Goal: Register for event/course

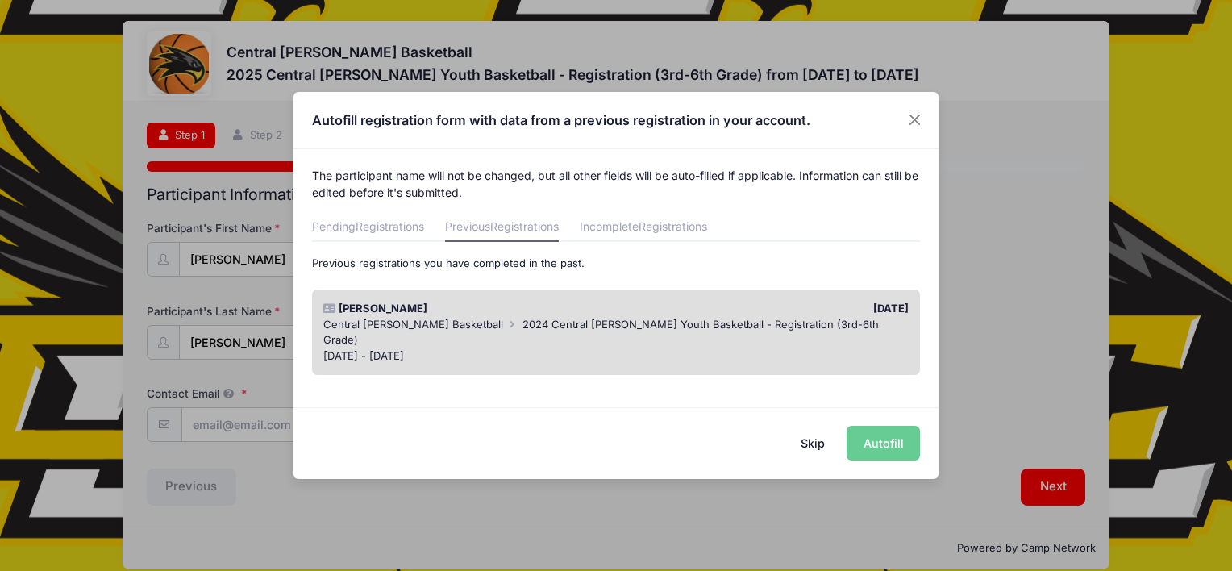
click at [859, 203] on div "The participant name will not be changed, but all other fields will be auto-fil…" at bounding box center [615, 270] width 645 height 242
click at [805, 443] on button "Skip" at bounding box center [812, 443] width 57 height 35
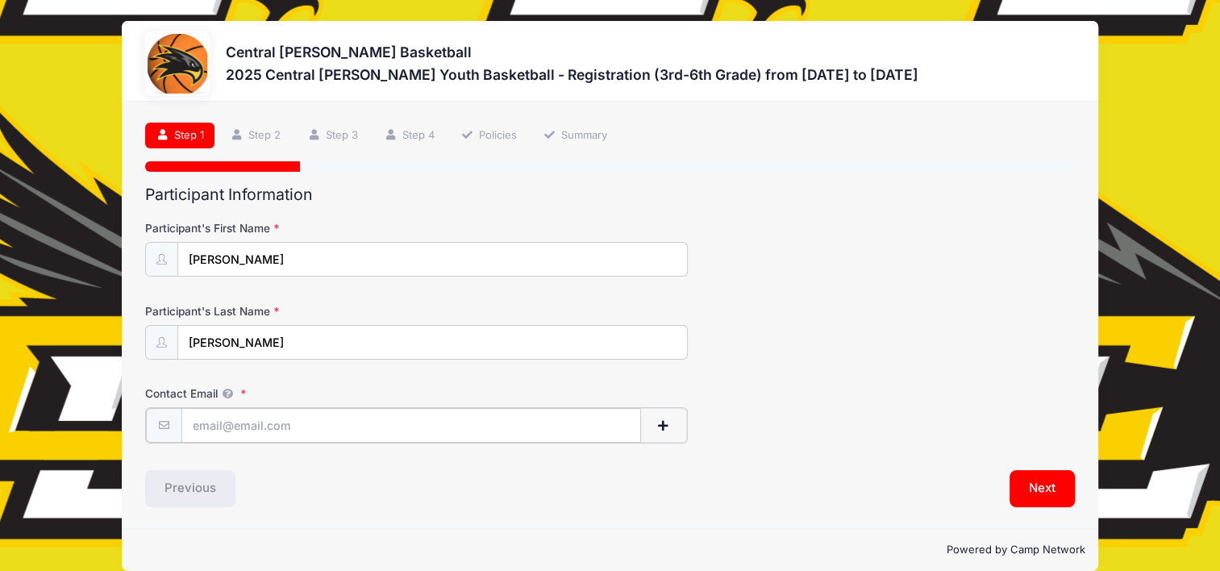
click at [667, 420] on span "button" at bounding box center [662, 425] width 15 height 11
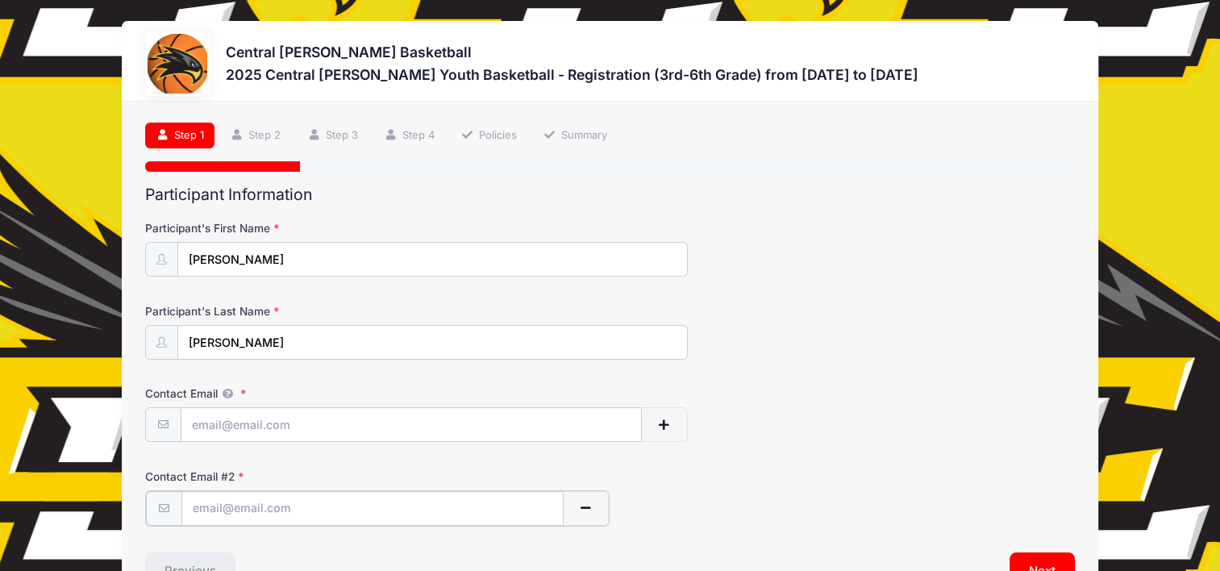
click at [585, 506] on span "button" at bounding box center [585, 507] width 15 height 11
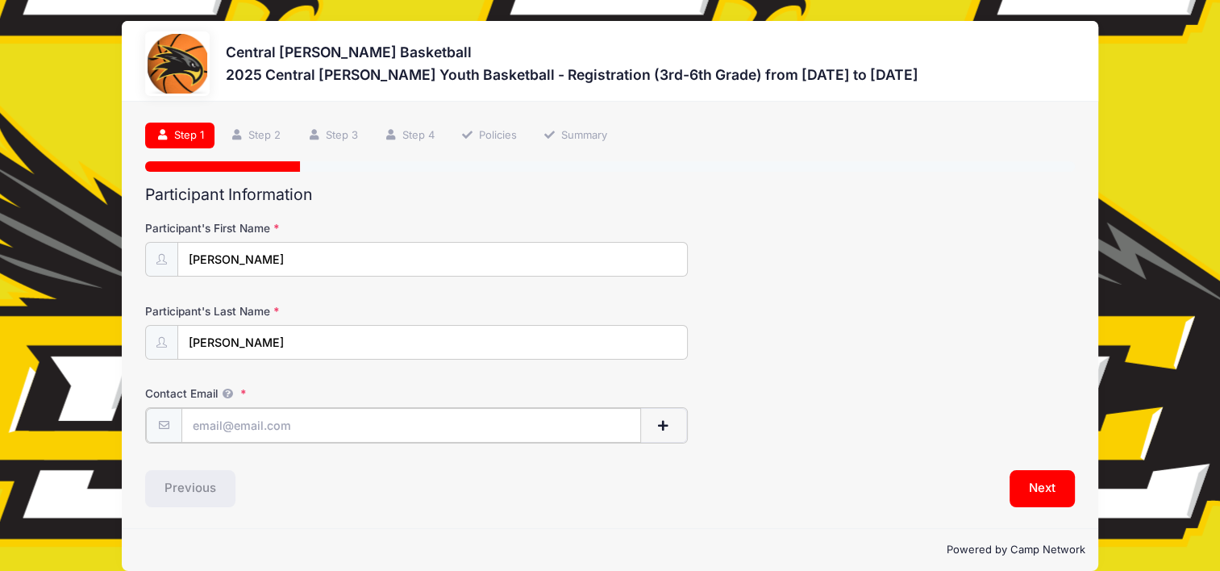
click at [236, 418] on input "Contact Email" at bounding box center [410, 425] width 459 height 35
type input "[EMAIL_ADDRESS][DOMAIN_NAME]"
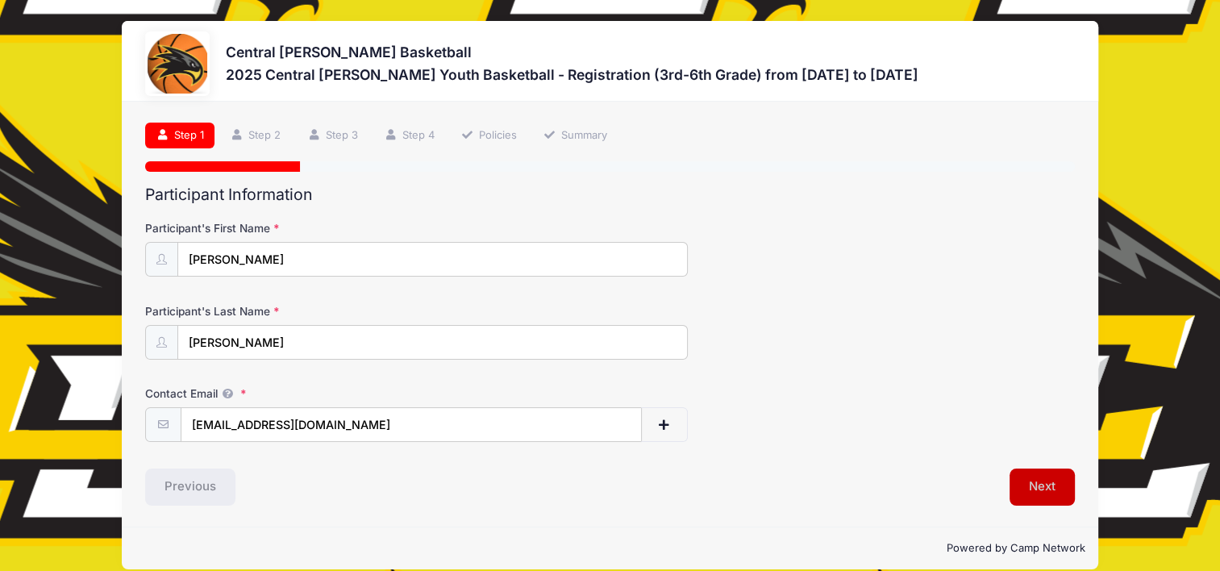
click at [1024, 494] on button "Next" at bounding box center [1041, 486] width 65 height 37
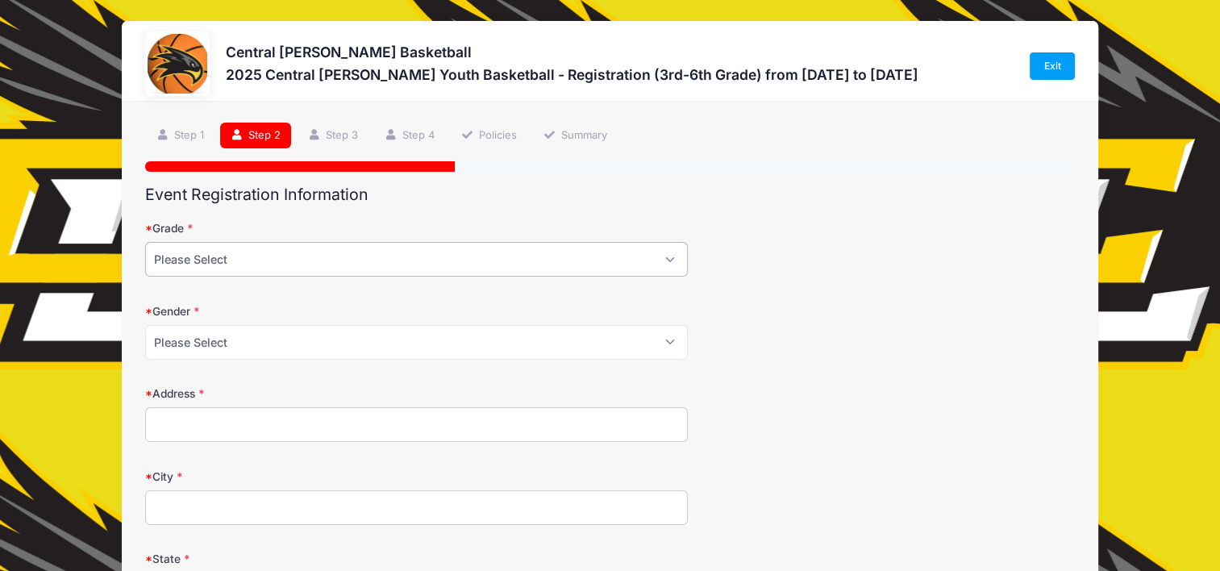
click at [667, 261] on select "Please Select 3rd 4th 5th 6th" at bounding box center [416, 259] width 542 height 35
click at [290, 262] on select "Please Select 3rd 4th 5th 6th" at bounding box center [416, 259] width 542 height 35
select select "5th"
click at [145, 242] on select "Please Select 3rd 4th 5th 6th" at bounding box center [416, 259] width 542 height 35
click at [216, 339] on select "Please Select Male Female" at bounding box center [416, 342] width 542 height 35
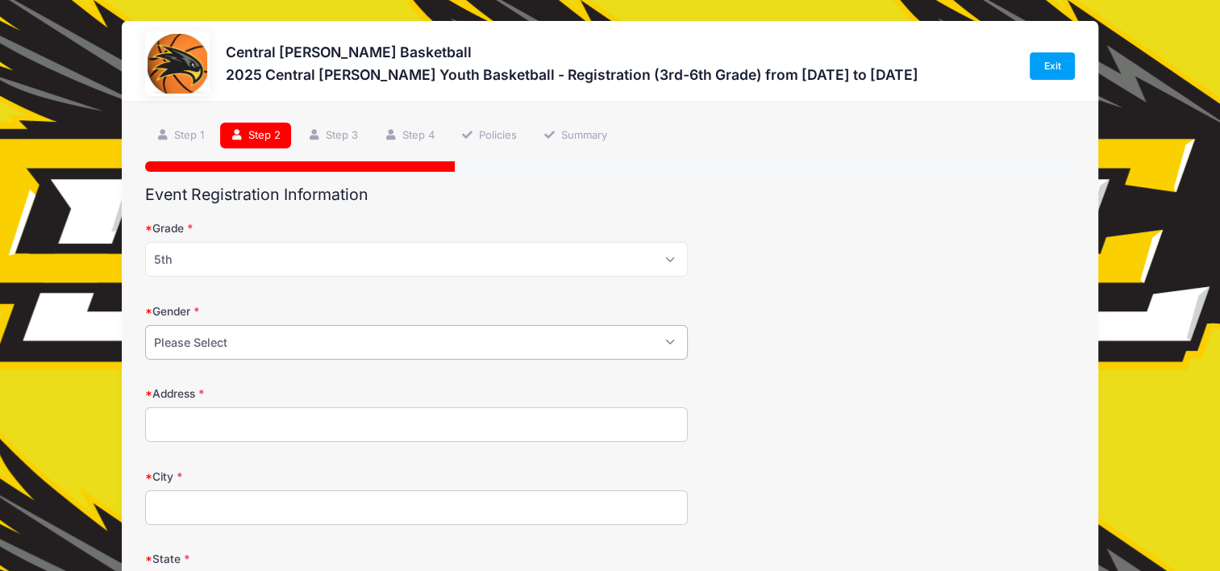
select select "Male"
click at [145, 325] on select "Please Select Male Female" at bounding box center [416, 342] width 542 height 35
click at [218, 407] on input "Address" at bounding box center [416, 424] width 542 height 35
type input "1996 200th Street"
type input "Donnellson IA"
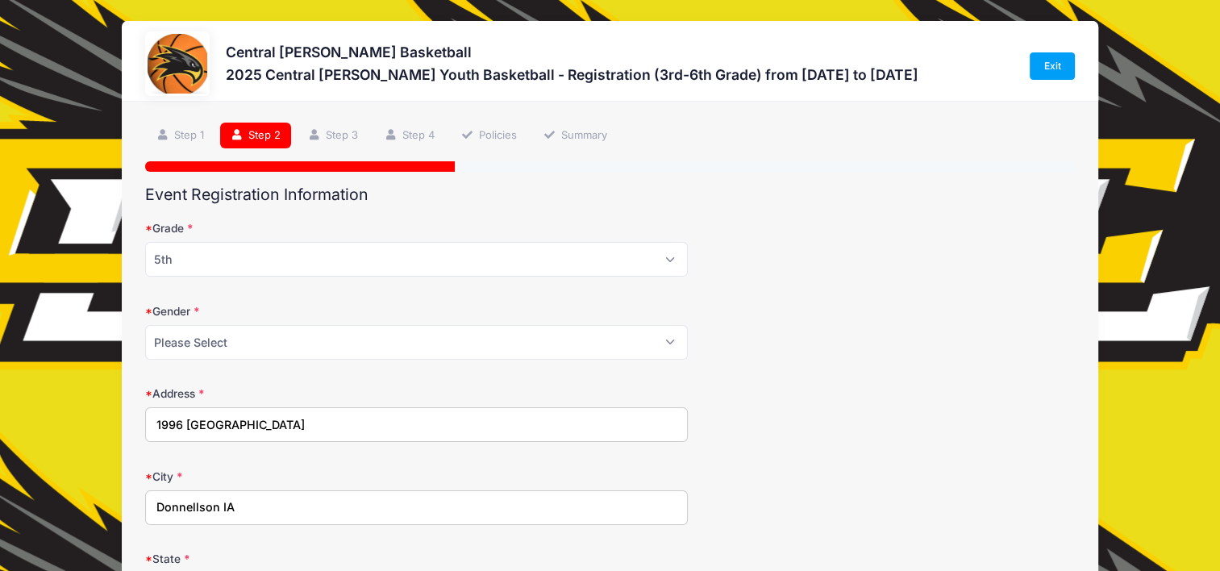
select select "IA"
type input "52625"
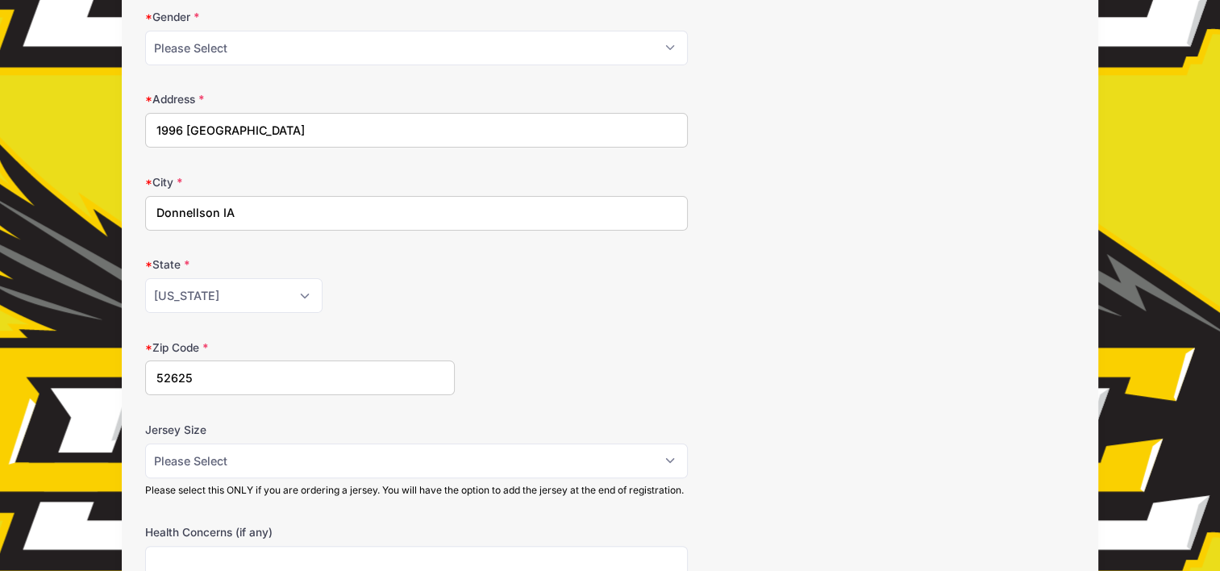
scroll to position [322, 0]
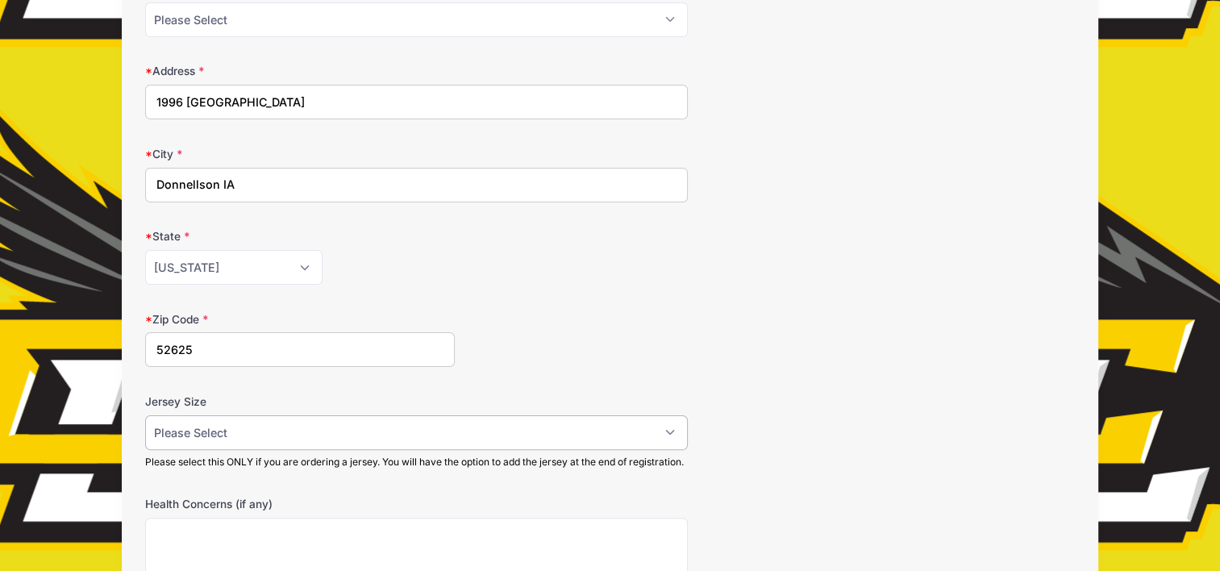
click at [301, 421] on select "Please Select YS YM YL AS AM AL AXL" at bounding box center [416, 432] width 542 height 35
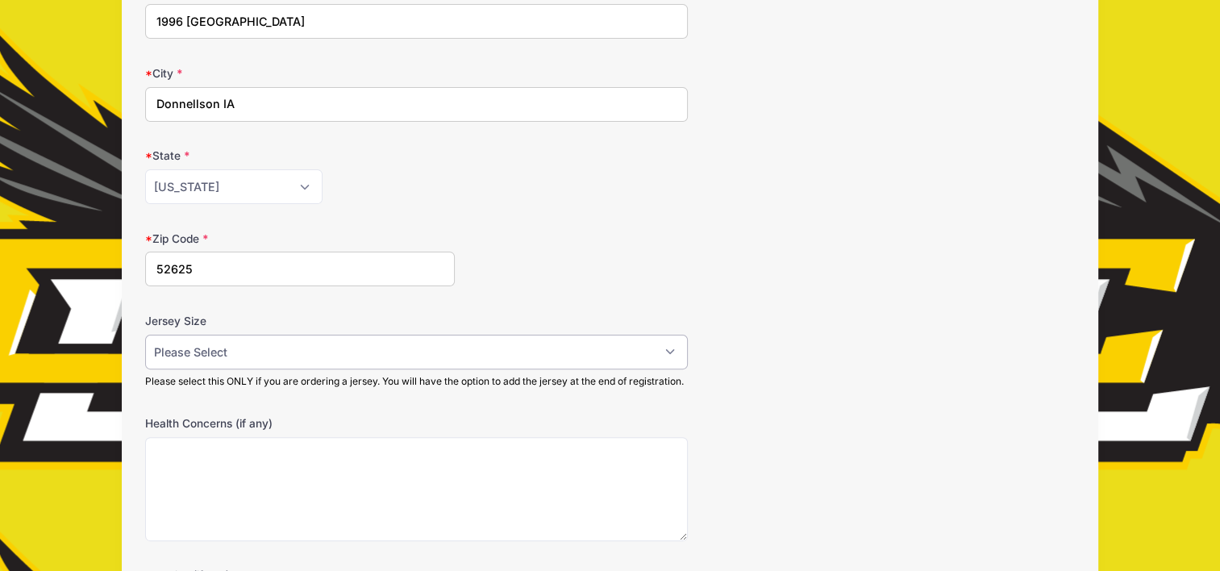
click at [236, 349] on select "Please Select YS YM YL AS AM AL AXL" at bounding box center [416, 352] width 542 height 35
select select "AS"
click at [145, 335] on select "Please Select YS YM YL AS AM AL AXL" at bounding box center [416, 352] width 542 height 35
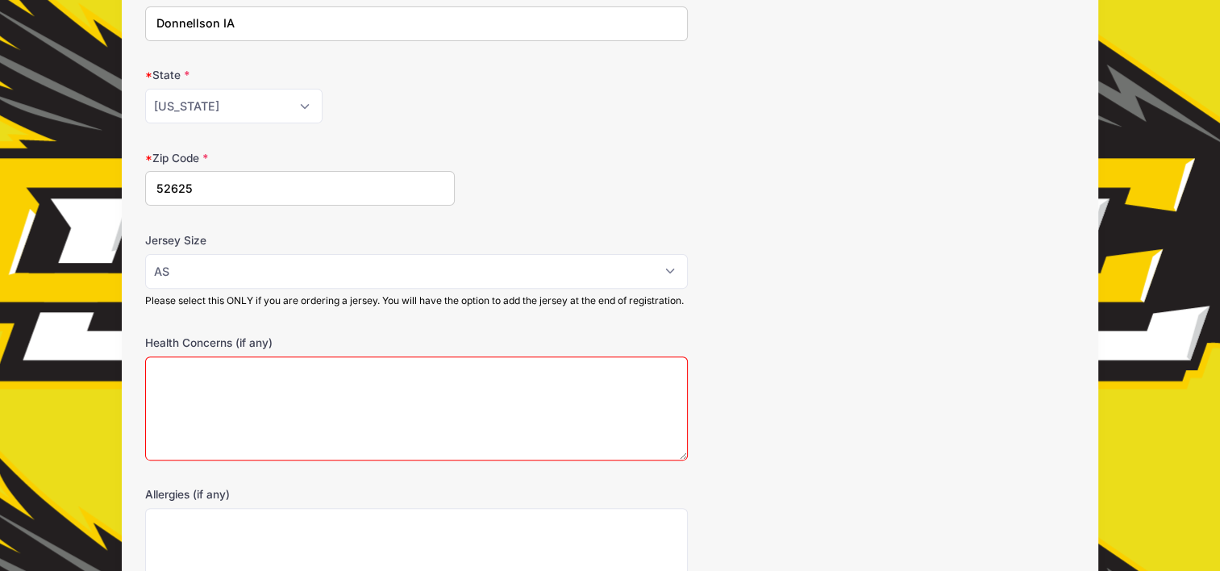
click at [217, 401] on textarea "Health Concerns (if any)" at bounding box center [416, 408] width 542 height 104
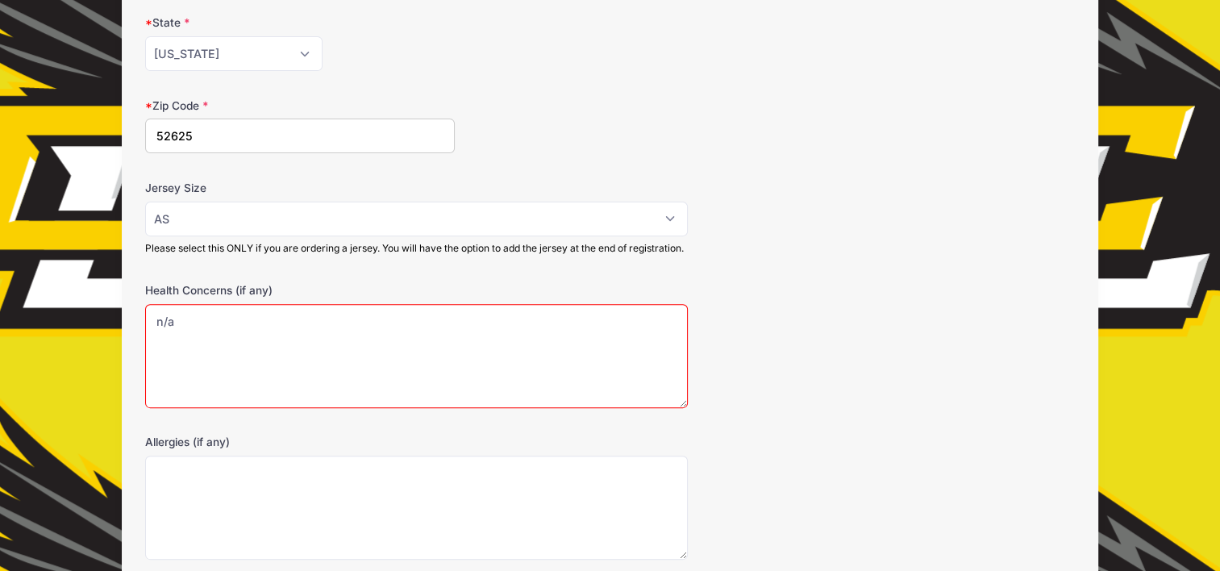
scroll to position [564, 0]
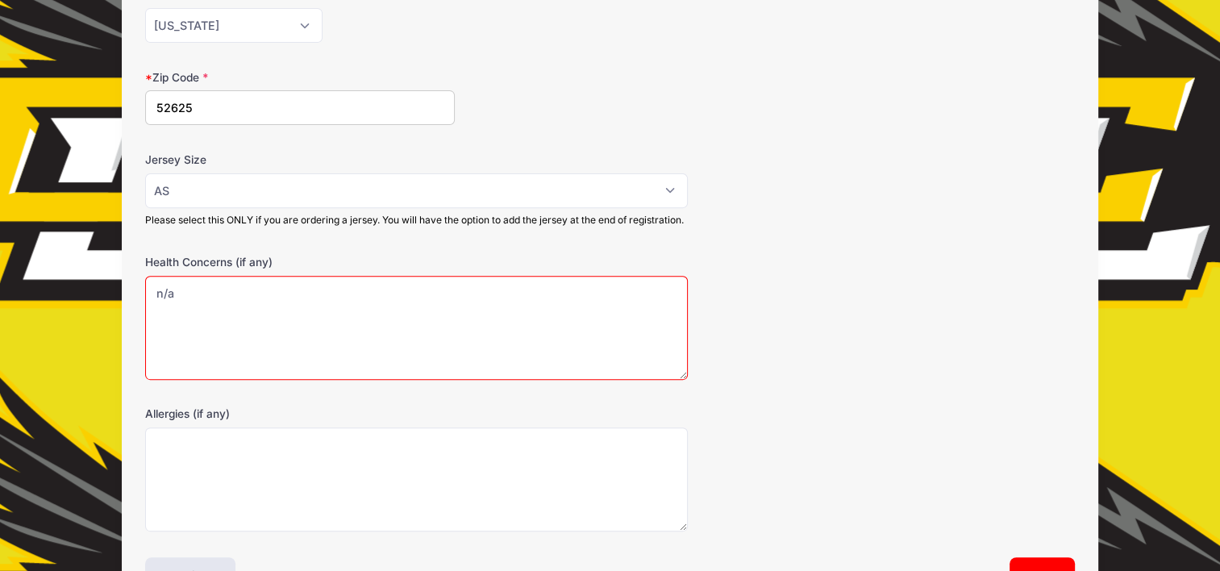
type textarea "n/a"
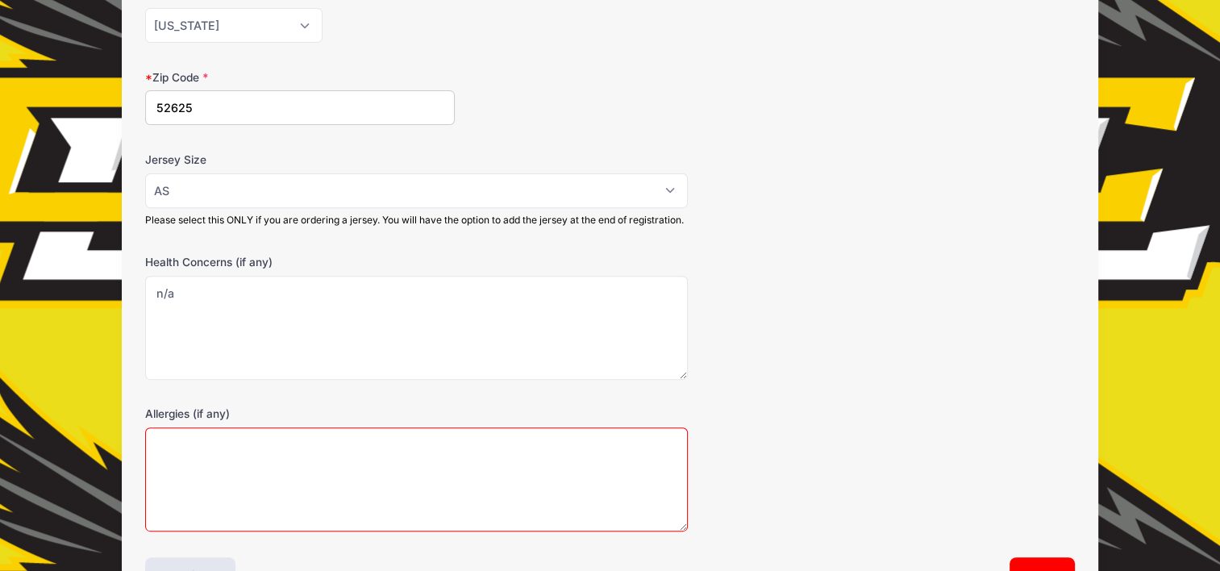
drag, startPoint x: 286, startPoint y: 478, endPoint x: 274, endPoint y: 468, distance: 15.5
click at [285, 478] on textarea "Allergies (if any)" at bounding box center [416, 479] width 542 height 104
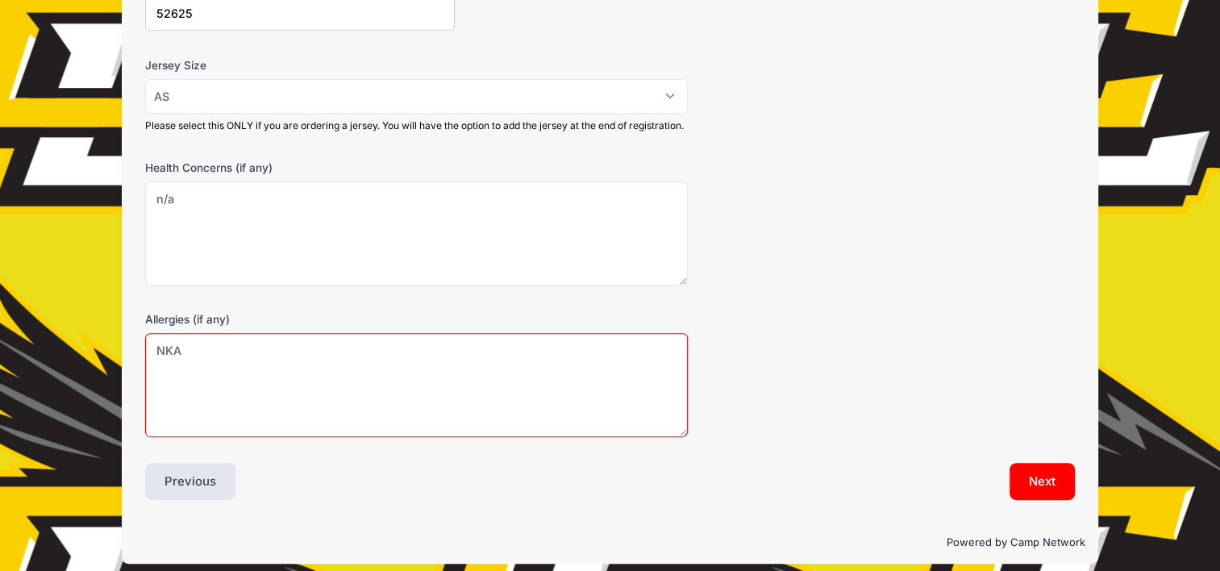
scroll to position [684, 0]
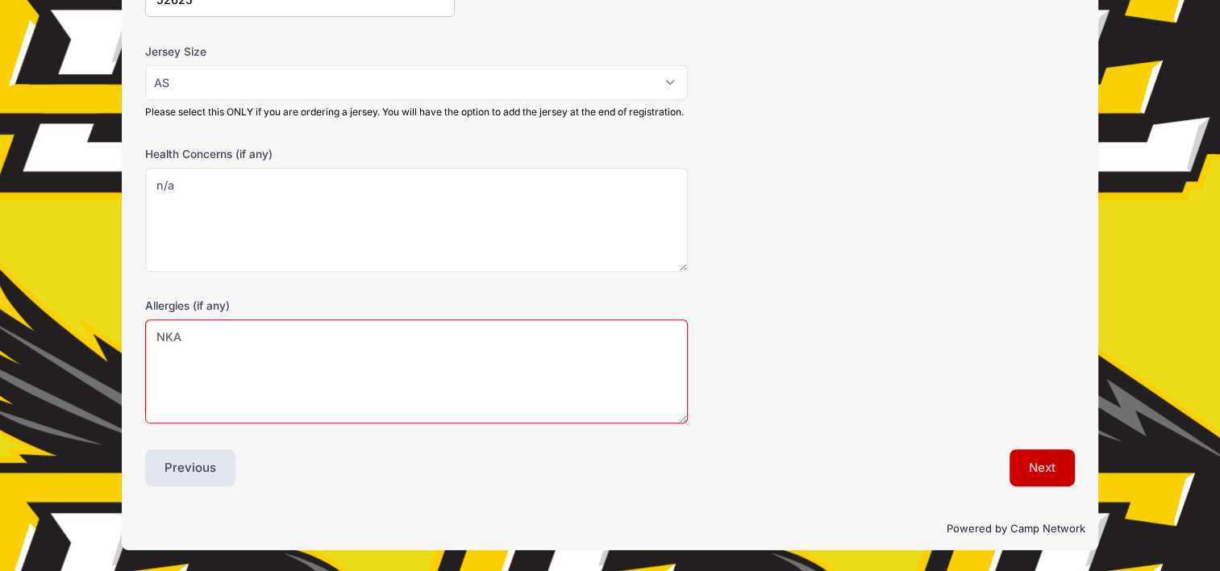
type textarea "NKA"
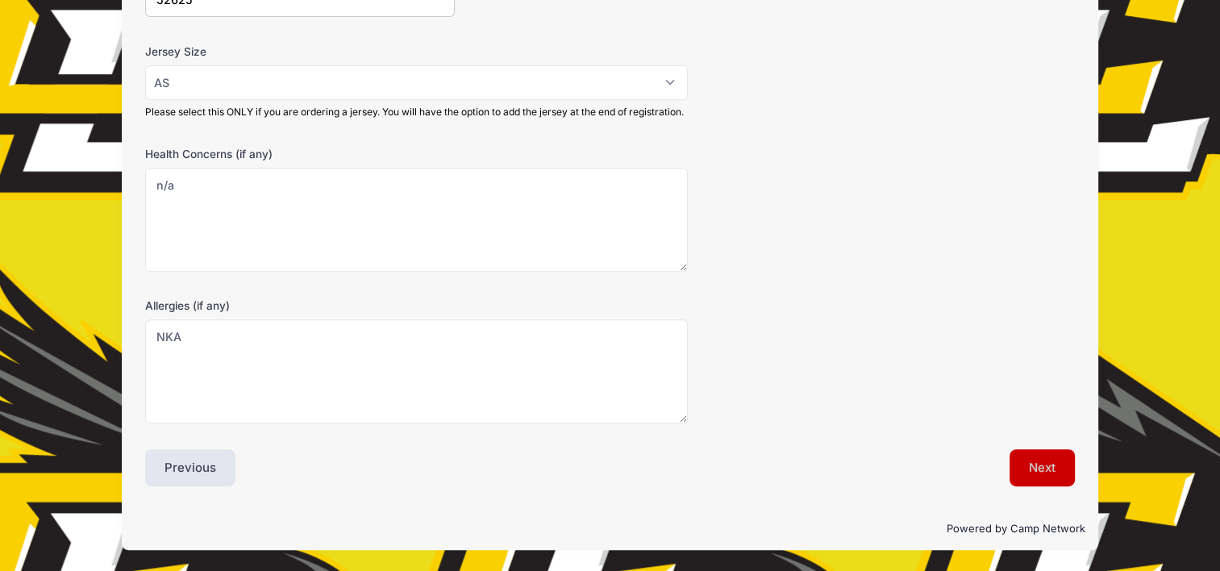
click at [1054, 469] on button "Next" at bounding box center [1041, 467] width 65 height 37
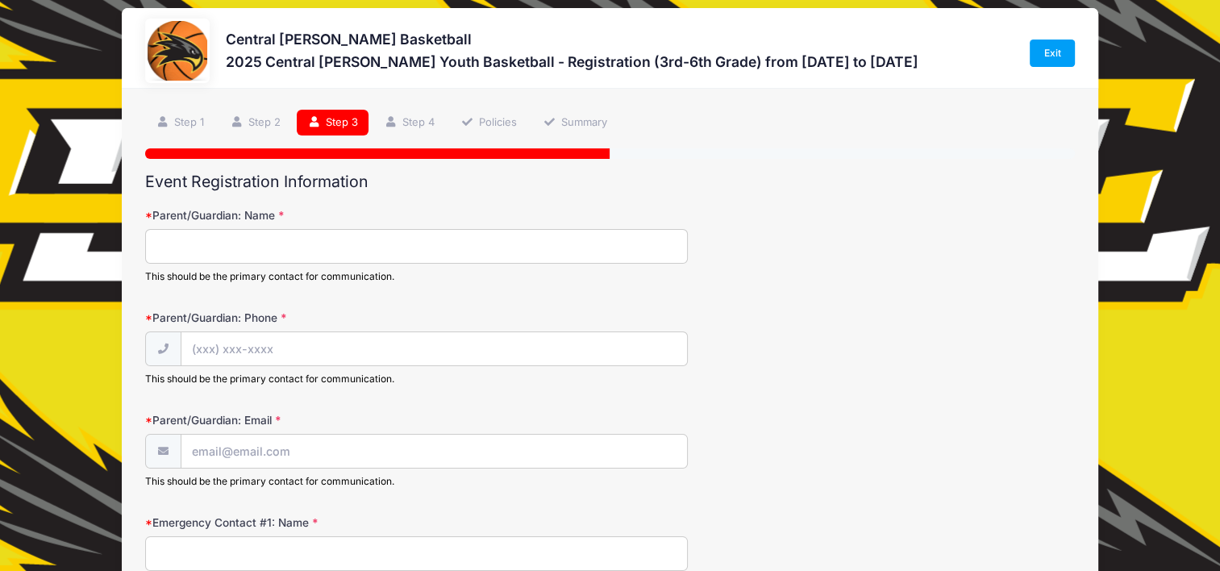
scroll to position [0, 0]
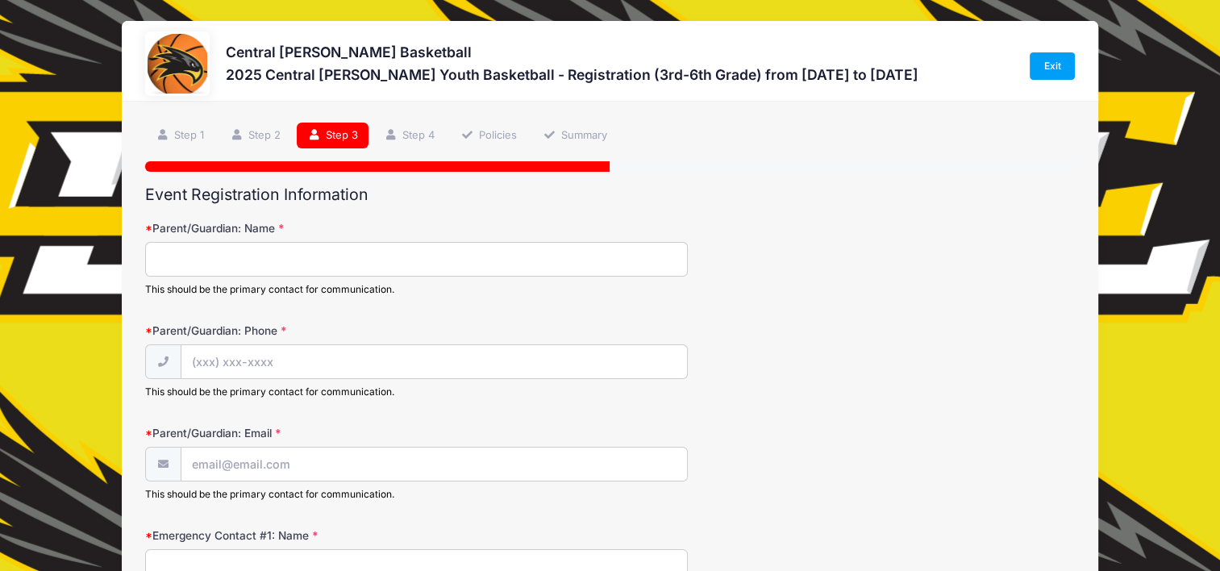
click at [180, 245] on input "Parent/Guardian: Name" at bounding box center [416, 259] width 542 height 35
type input "Anna (Dobson) Gallerick"
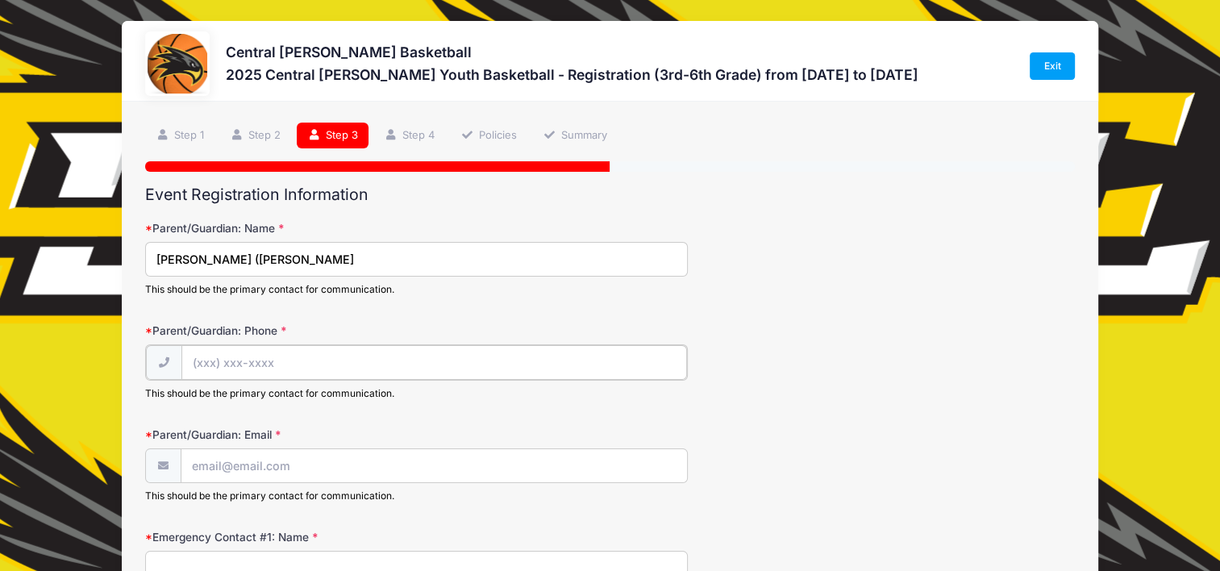
type input "(319) 470-9798"
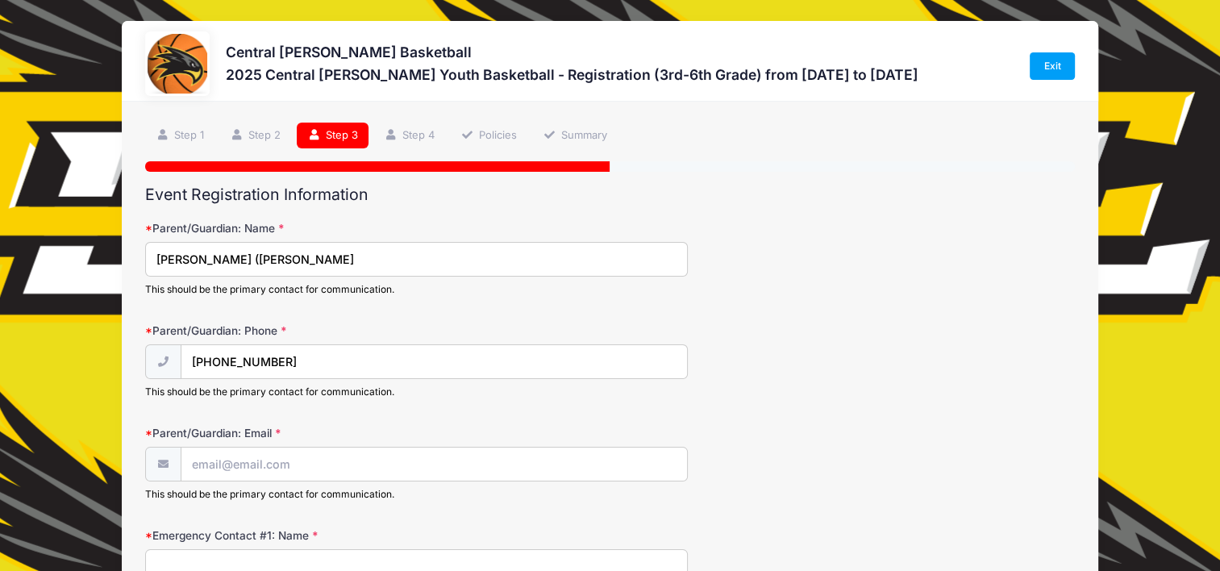
type input "[EMAIL_ADDRESS][DOMAIN_NAME]"
type input "Mark Dobson"
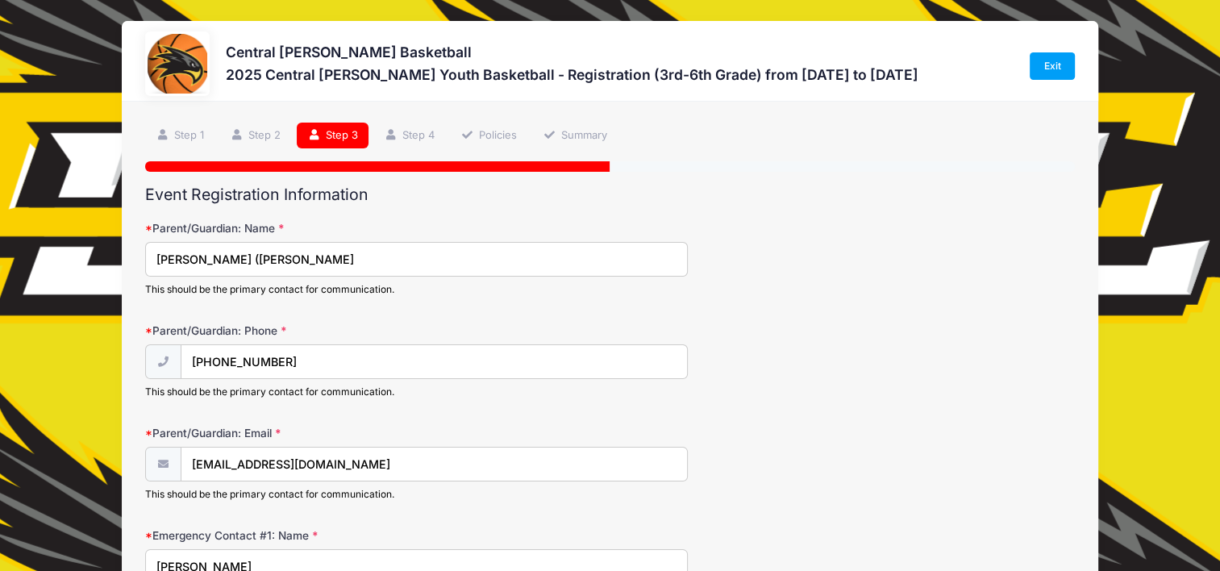
type input "(319) 470-1779"
type input "acdobson2010@gmail.com"
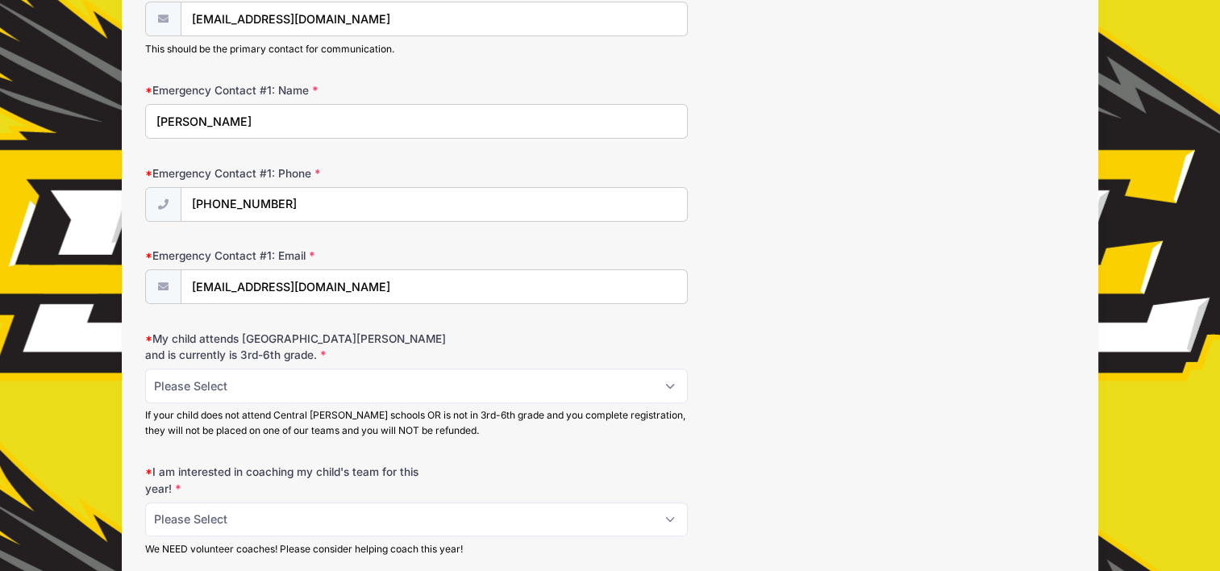
scroll to position [484, 0]
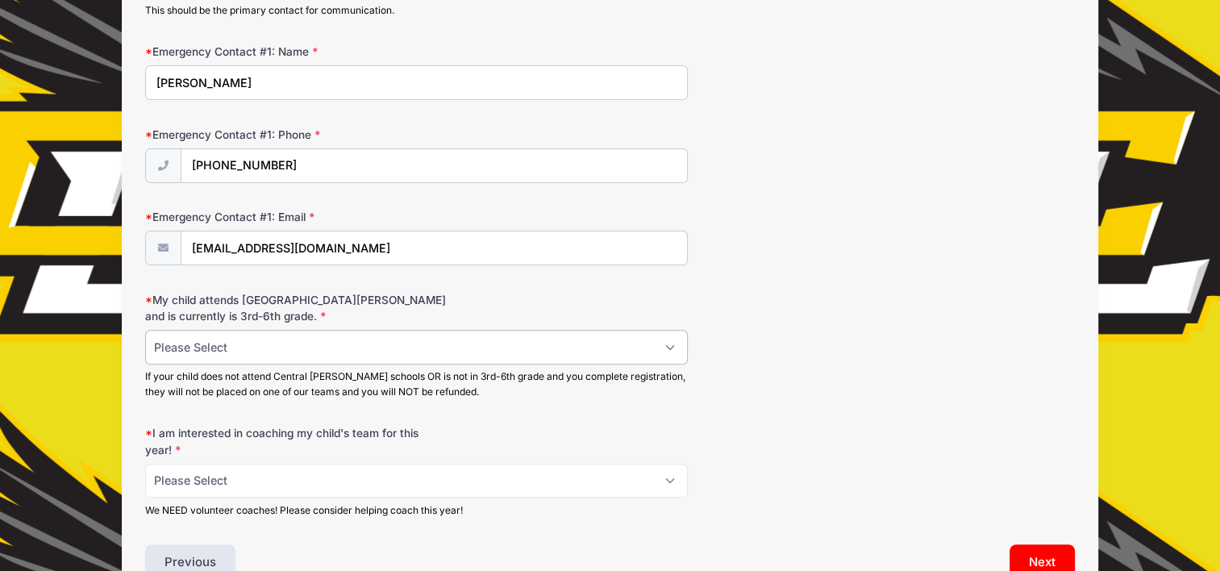
click at [272, 342] on select "Please Select Yes No" at bounding box center [416, 347] width 542 height 35
select select "Yes"
click at [145, 330] on select "Please Select Yes No" at bounding box center [416, 347] width 542 height 35
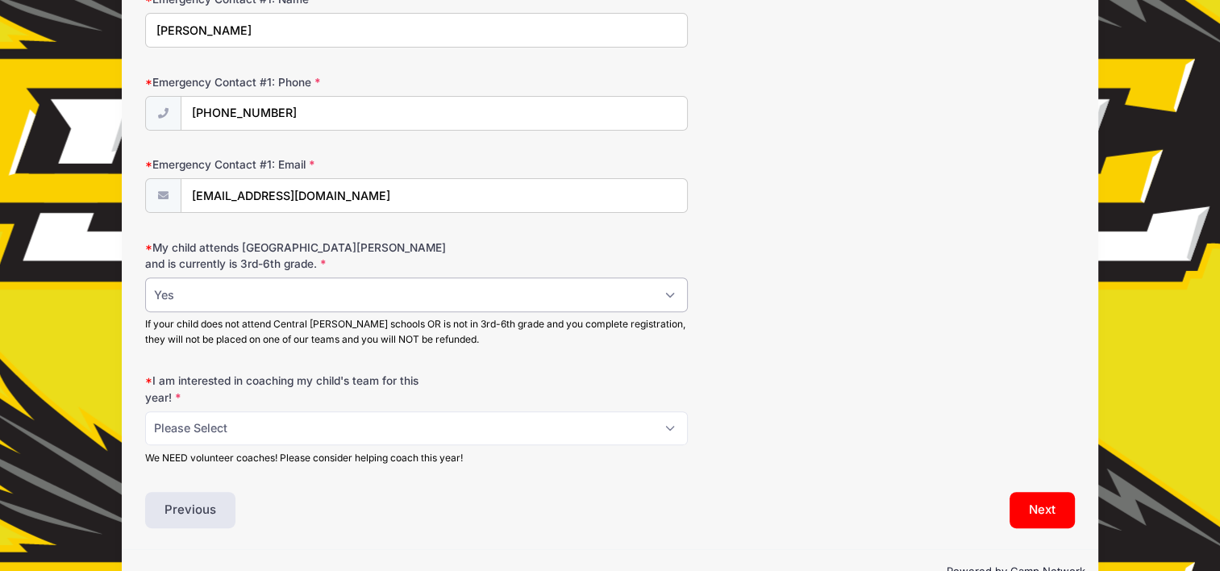
scroll to position [564, 0]
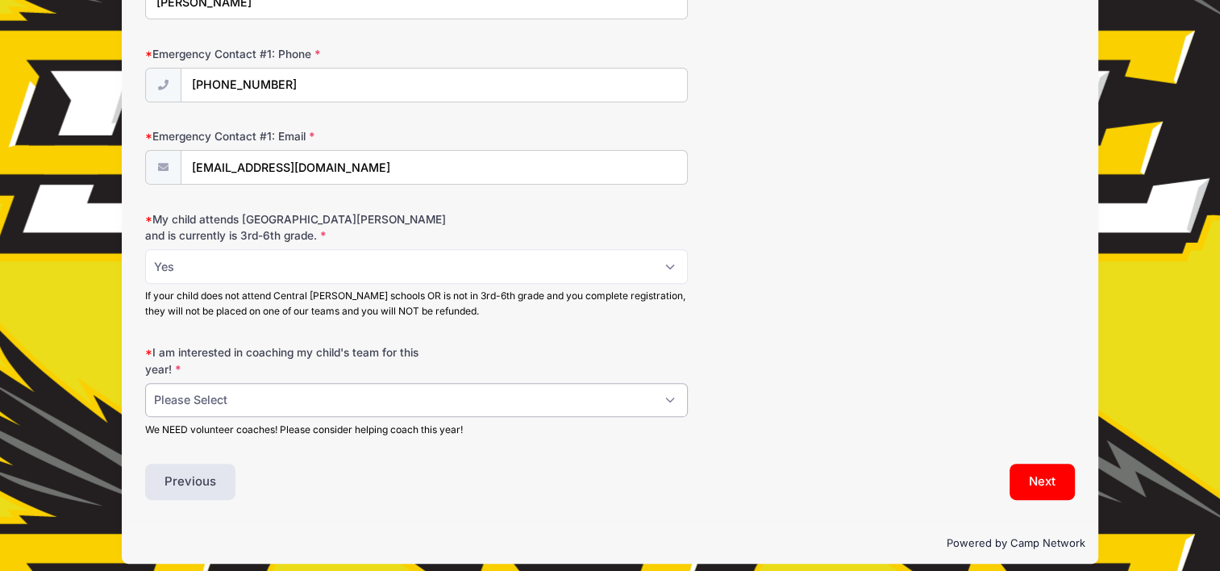
click at [261, 397] on select "Please Select Yes No" at bounding box center [416, 400] width 542 height 35
select select "No"
click at [145, 383] on select "Please Select Yes No" at bounding box center [416, 400] width 542 height 35
click at [1022, 490] on button "Next" at bounding box center [1041, 482] width 65 height 37
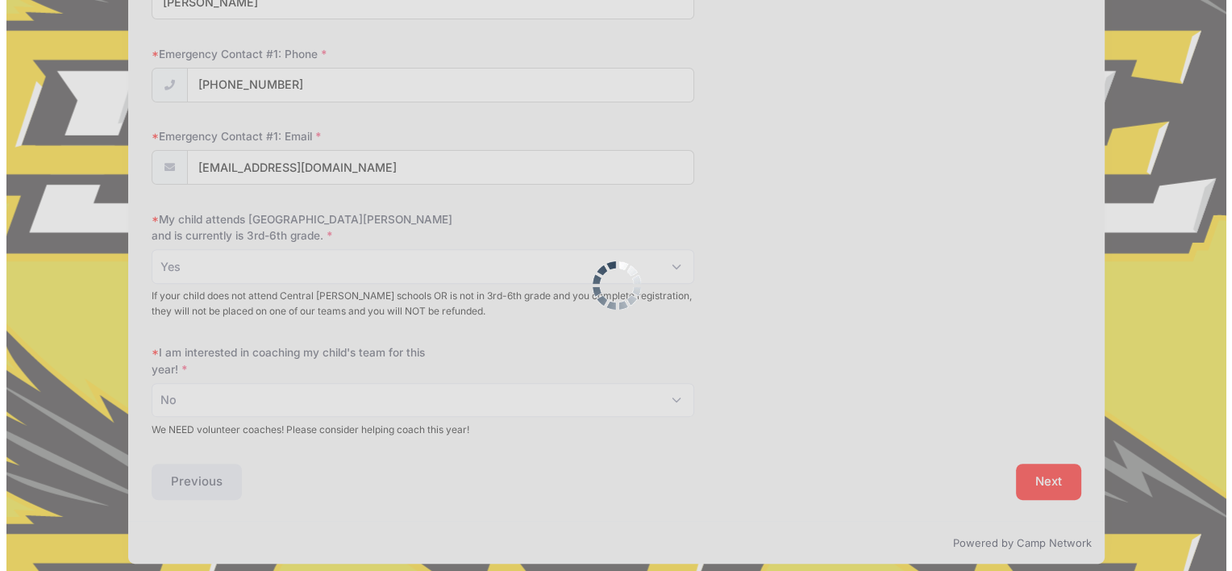
scroll to position [0, 0]
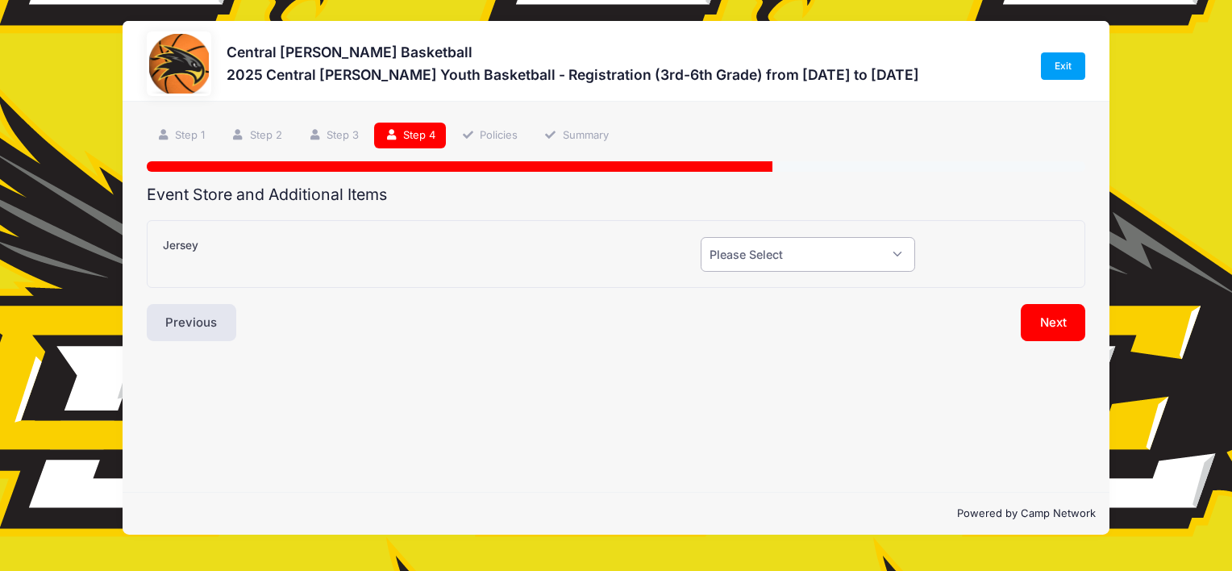
click at [890, 254] on select "Please Select Yes (+$20.00) No" at bounding box center [808, 254] width 214 height 35
select select "1"
click at [701, 237] on select "Please Select Yes (+$20.00) No" at bounding box center [808, 254] width 214 height 35
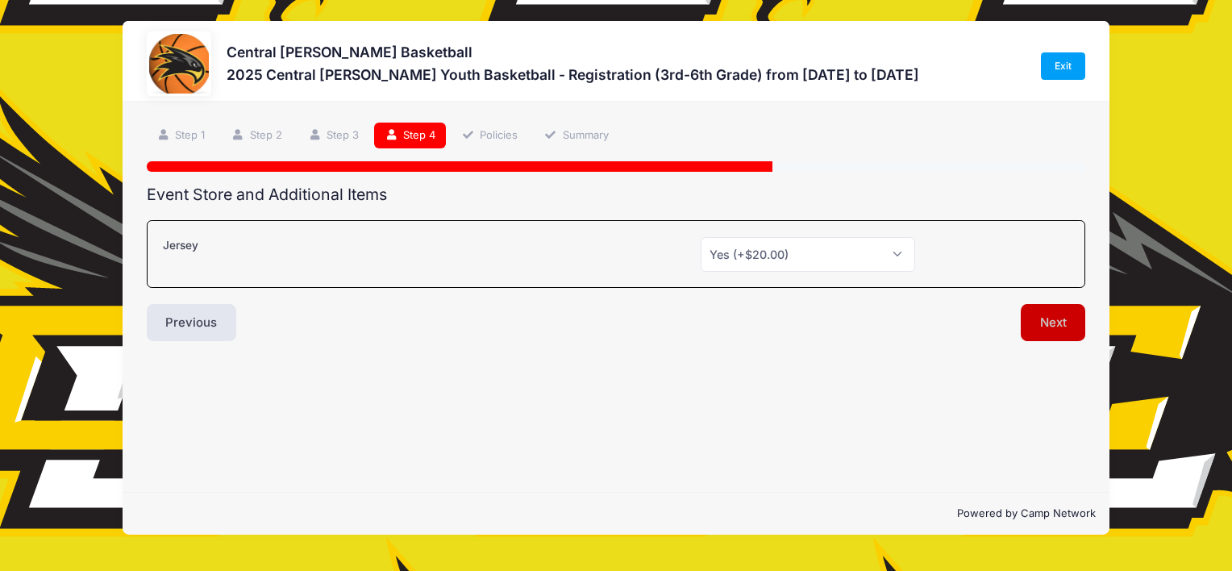
click at [1041, 326] on button "Next" at bounding box center [1053, 322] width 65 height 37
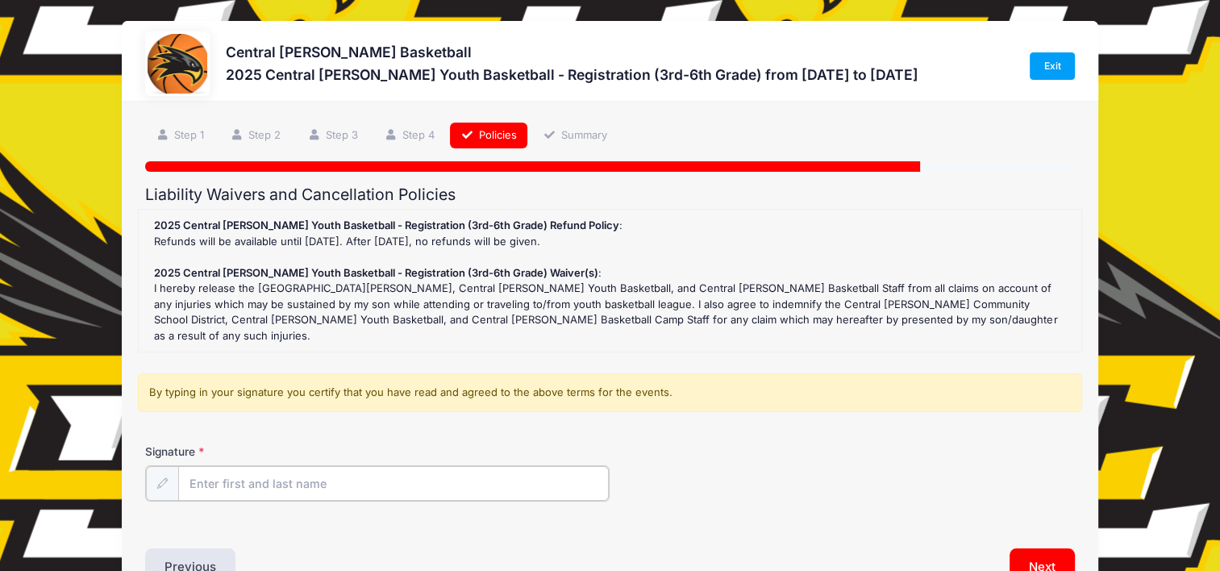
click at [325, 466] on input "Signature" at bounding box center [393, 483] width 430 height 35
type input "Anna C Gallerick (Dobson)"
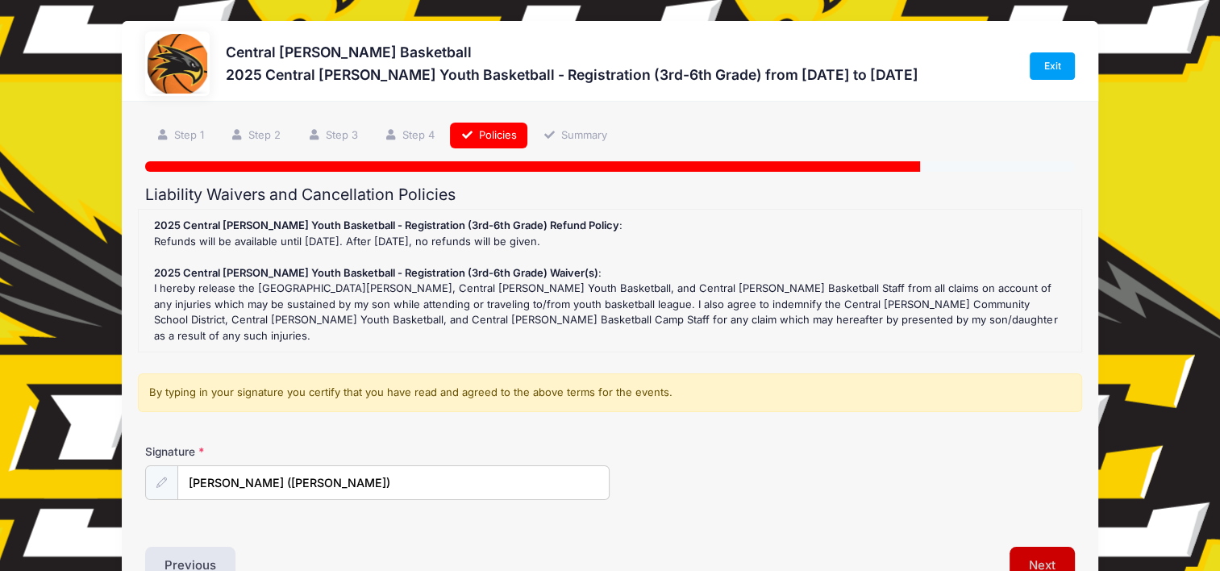
click at [1033, 547] on button "Next" at bounding box center [1041, 565] width 65 height 37
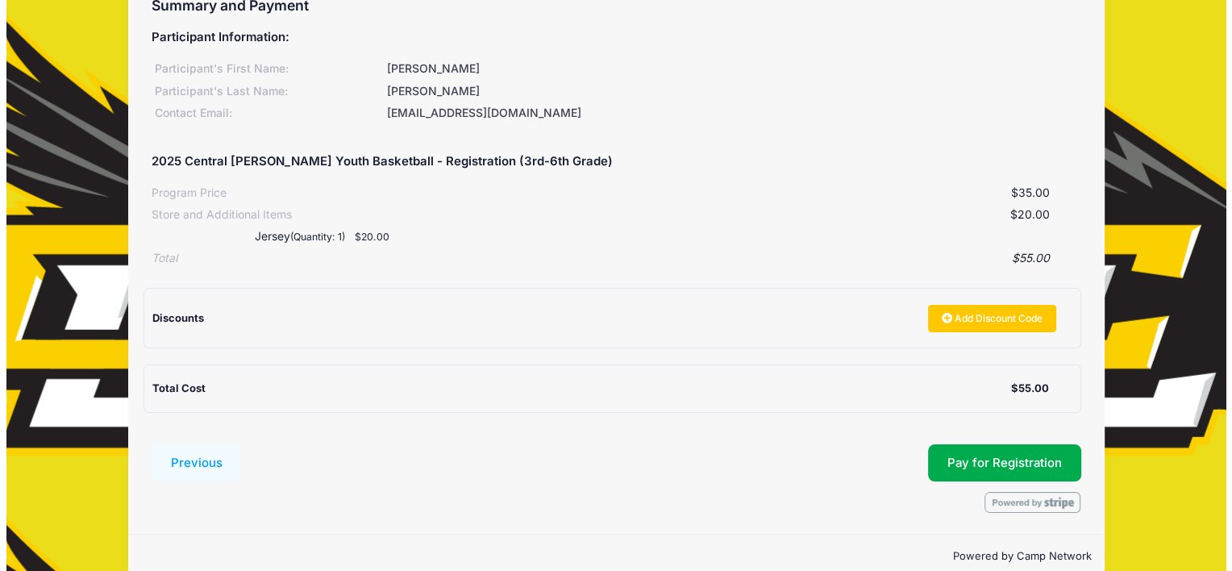
scroll to position [214, 0]
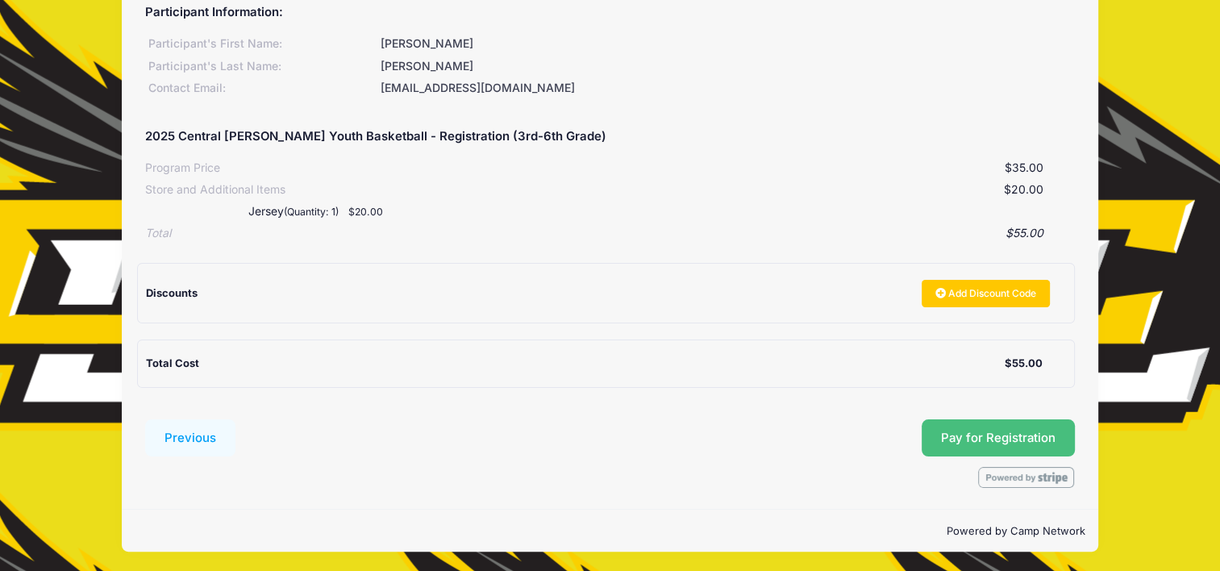
click at [958, 447] on button "Pay for Registration" at bounding box center [997, 437] width 153 height 37
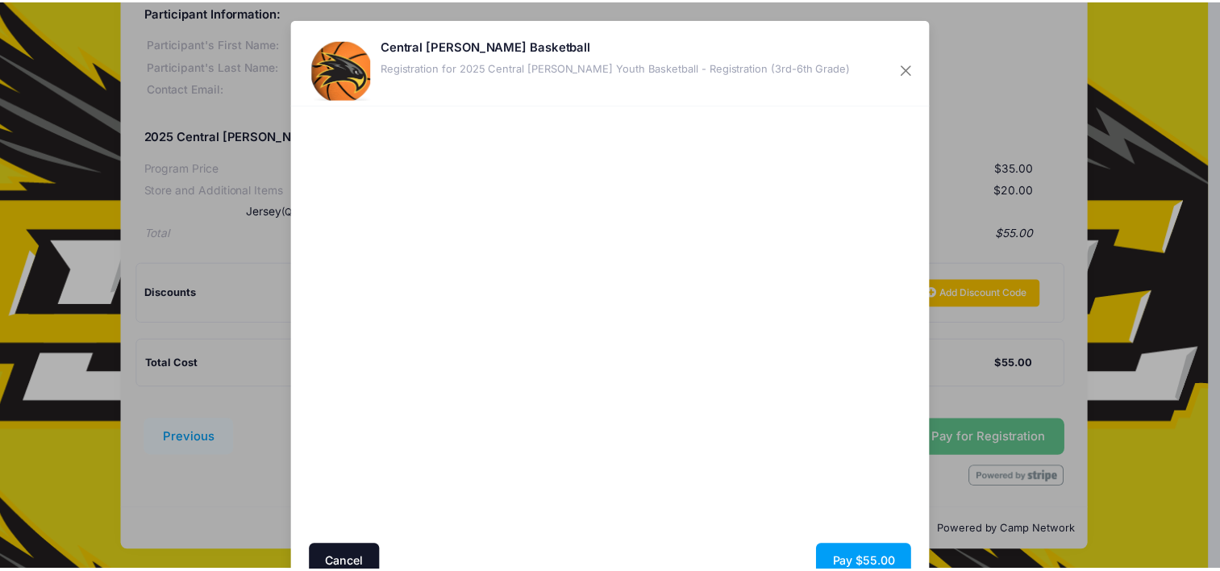
scroll to position [10, 0]
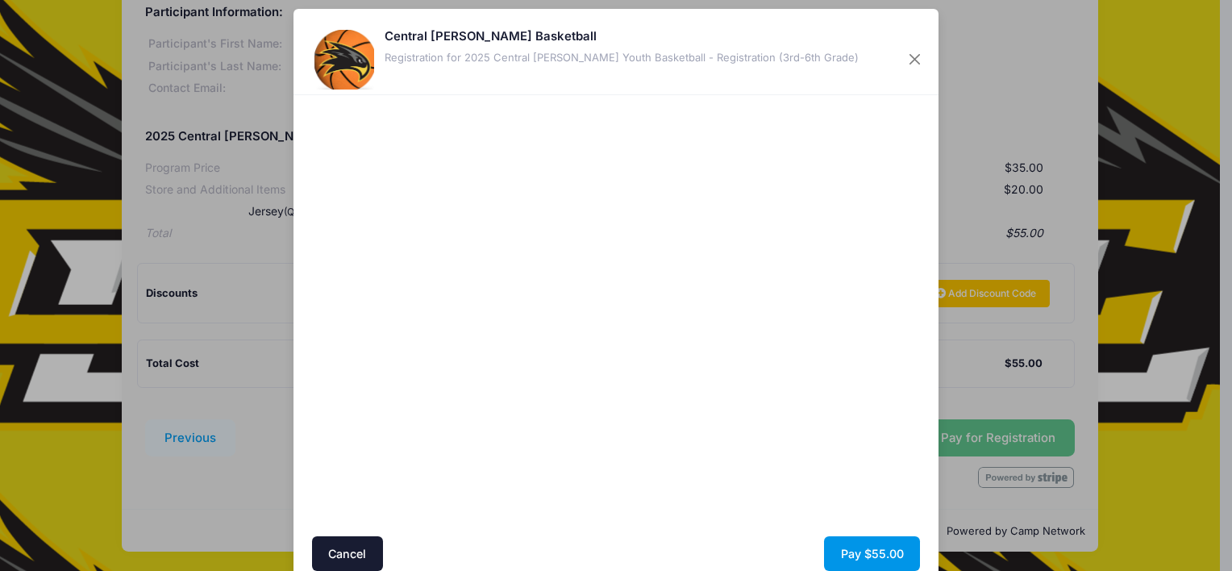
click at [859, 547] on button "Pay $55.00" at bounding box center [872, 553] width 96 height 35
